Goal: Task Accomplishment & Management: Use online tool/utility

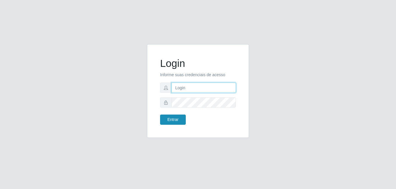
type input "Raissa@B9"
click at [178, 119] on button "Entrar" at bounding box center [173, 120] width 26 height 10
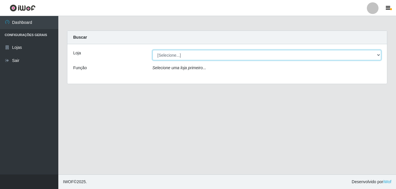
click at [179, 56] on select "[Selecione...] Bemais Supermercados - B9 Bessa" at bounding box center [266, 55] width 229 height 10
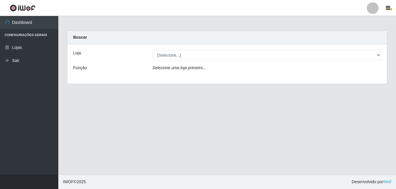
click at [189, 78] on div "Loja [Selecione...] Bemais Supermercados - B9 Bessa Função Selecione uma loja p…" at bounding box center [226, 64] width 319 height 40
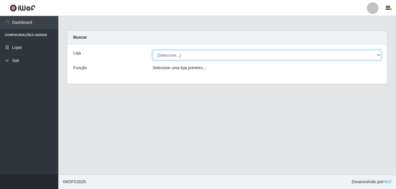
click at [189, 57] on select "[Selecione...] Bemais Supermercados - B9 Bessa" at bounding box center [266, 55] width 229 height 10
select select "410"
click at [152, 50] on select "[Selecione...] Bemais Supermercados - B9 Bessa" at bounding box center [266, 55] width 229 height 10
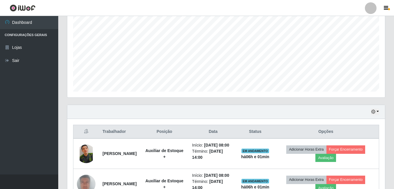
scroll to position [203, 0]
